Goal: Task Accomplishment & Management: Complete application form

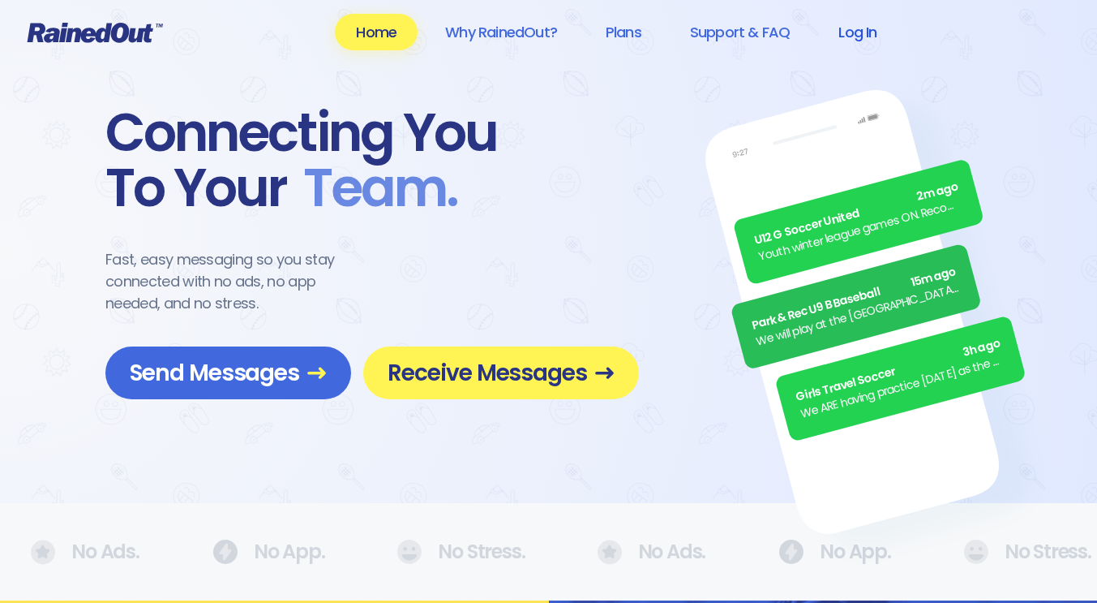
click at [858, 27] on link "Log In" at bounding box center [857, 32] width 80 height 36
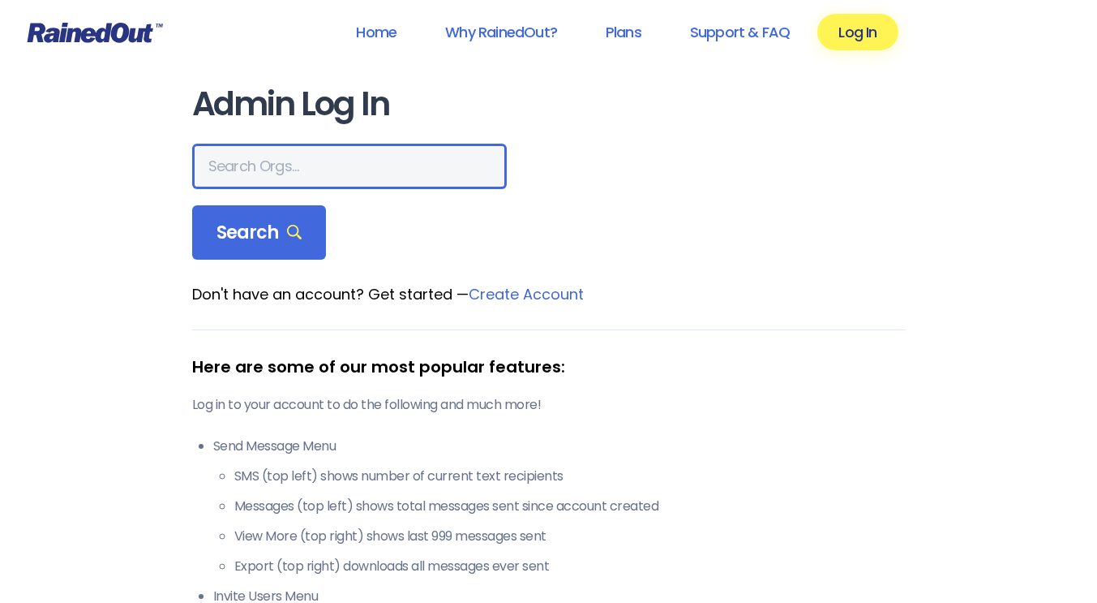
click at [281, 148] on input "text" at bounding box center [349, 166] width 315 height 45
click at [296, 176] on input "[US_STATE]" at bounding box center [349, 166] width 315 height 45
click at [315, 163] on input "[US_STATE]" at bounding box center [349, 166] width 315 height 45
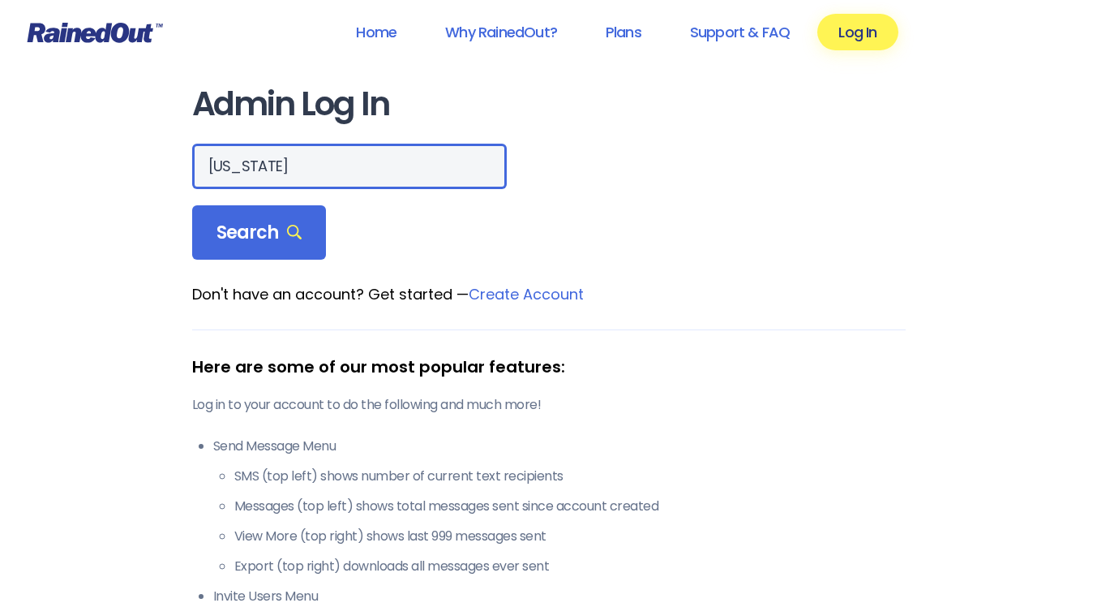
type input "[US_STATE]"
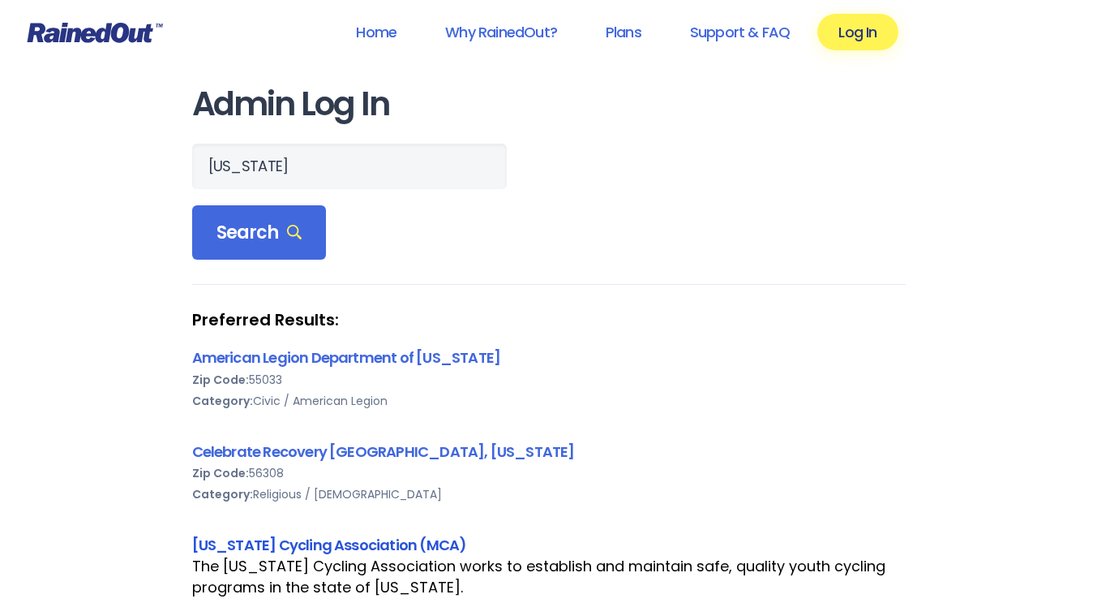
click at [388, 552] on link "[US_STATE] Cycling Association (MCA)" at bounding box center [329, 544] width 275 height 20
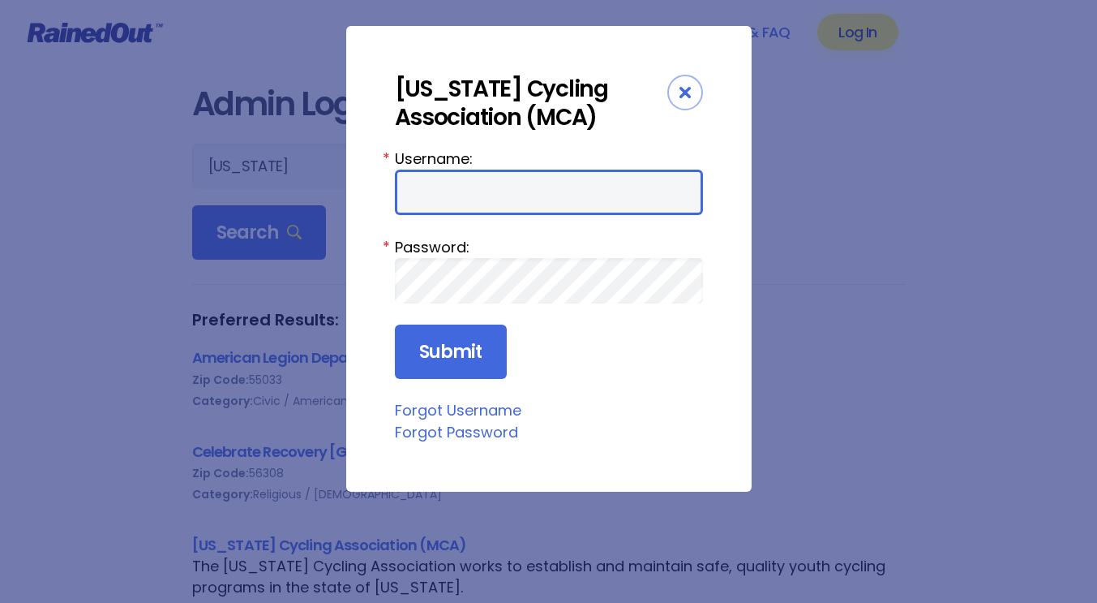
click at [513, 204] on input "Username:" at bounding box center [549, 191] width 308 height 45
type input "MaryDrew"
